Goal: Transaction & Acquisition: Purchase product/service

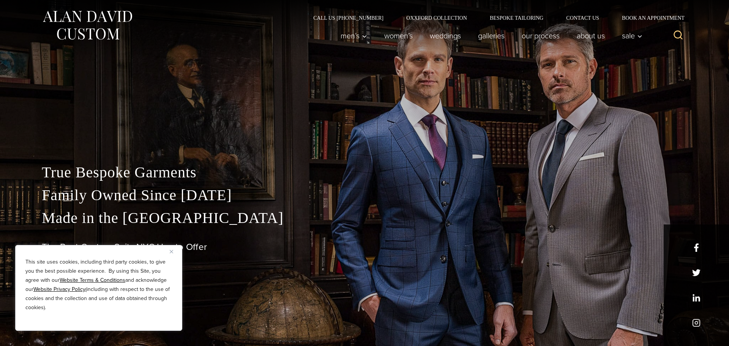
click at [172, 251] on img "Close" at bounding box center [171, 251] width 3 height 3
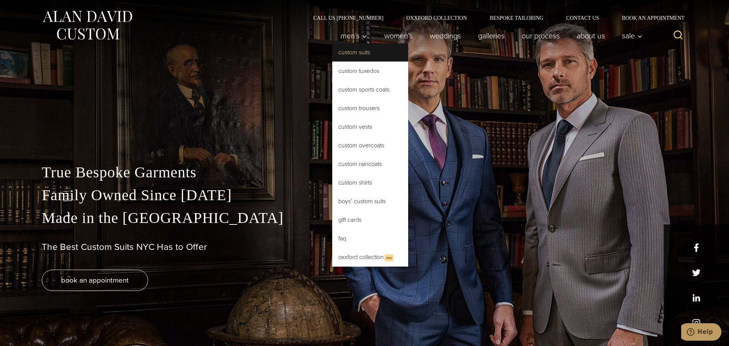
click at [367, 55] on link "Custom Suits" at bounding box center [370, 52] width 76 height 18
